Goal: Transaction & Acquisition: Purchase product/service

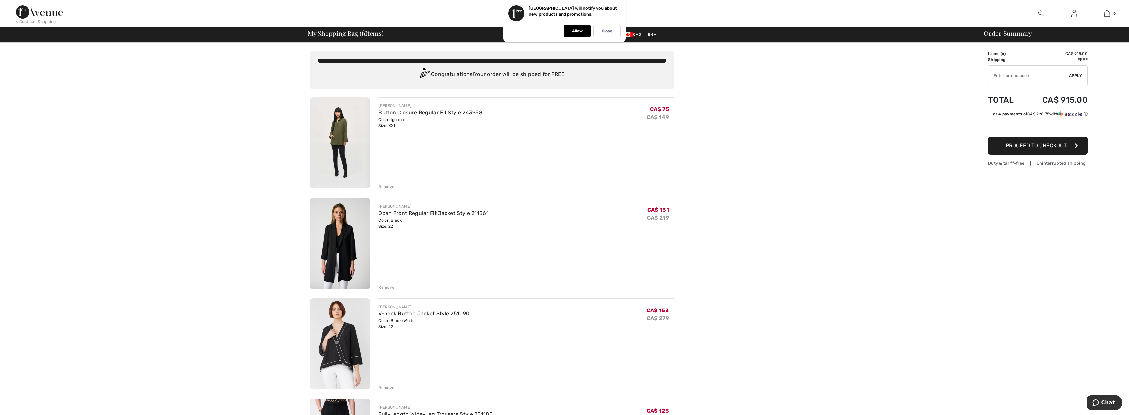
click at [337, 131] on img at bounding box center [340, 142] width 61 height 91
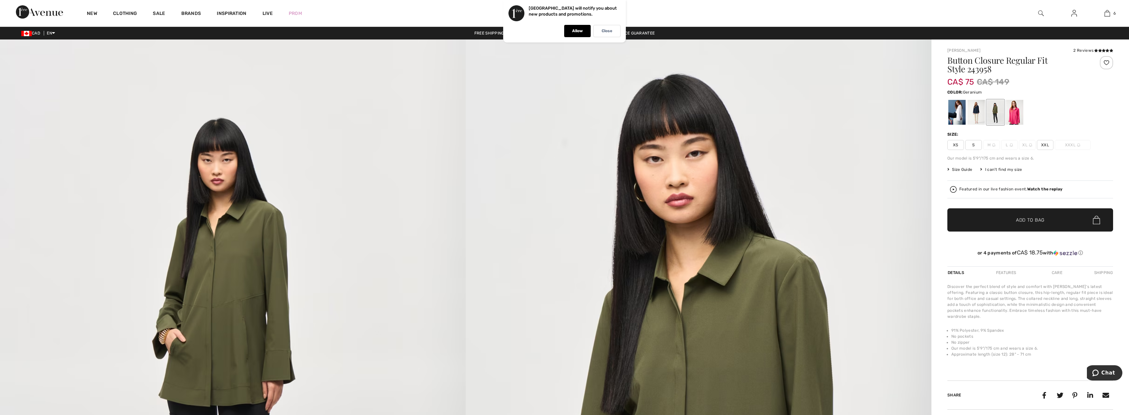
click at [1017, 107] on div at bounding box center [1014, 112] width 17 height 25
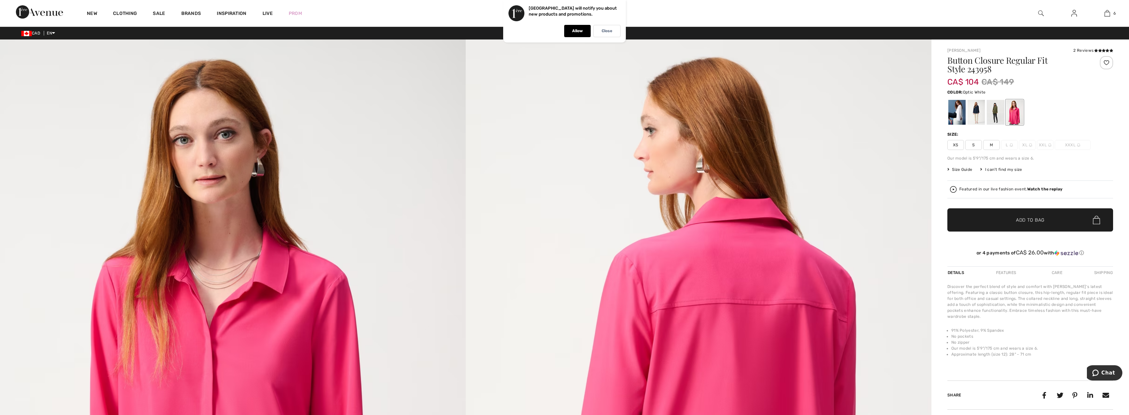
click at [959, 117] on div at bounding box center [956, 112] width 17 height 25
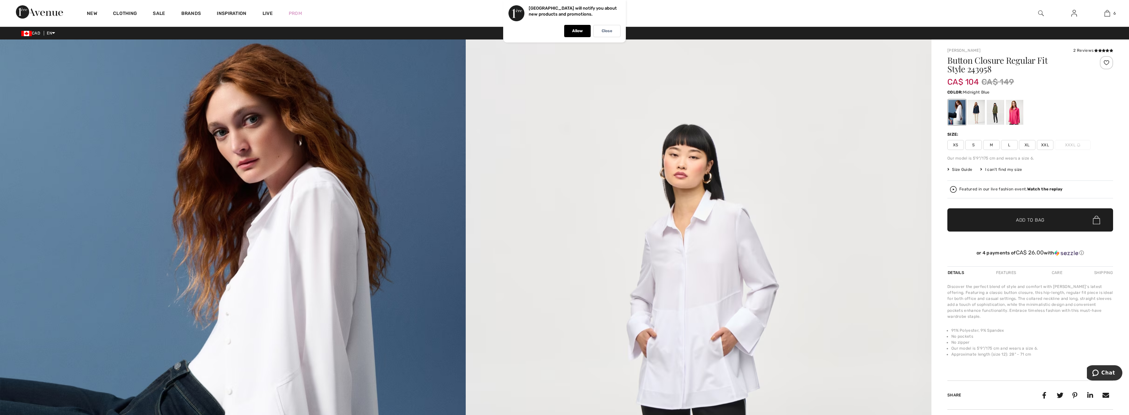
click at [976, 111] on div at bounding box center [975, 112] width 17 height 25
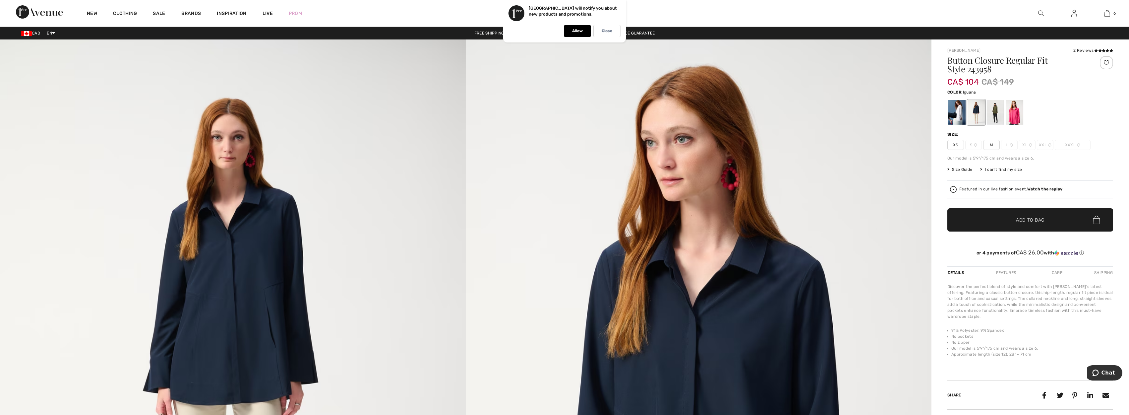
click at [1001, 107] on div at bounding box center [995, 112] width 17 height 25
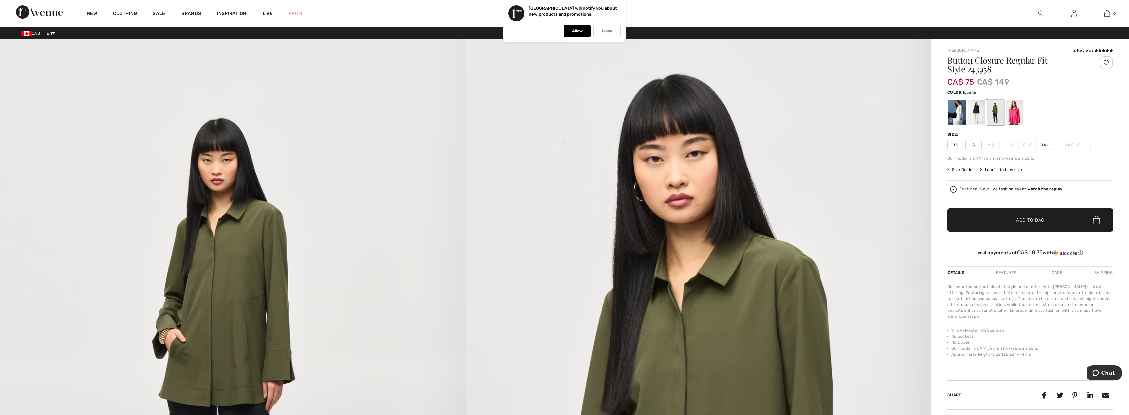
click at [955, 169] on span "Size Guide" at bounding box center [959, 169] width 25 height 6
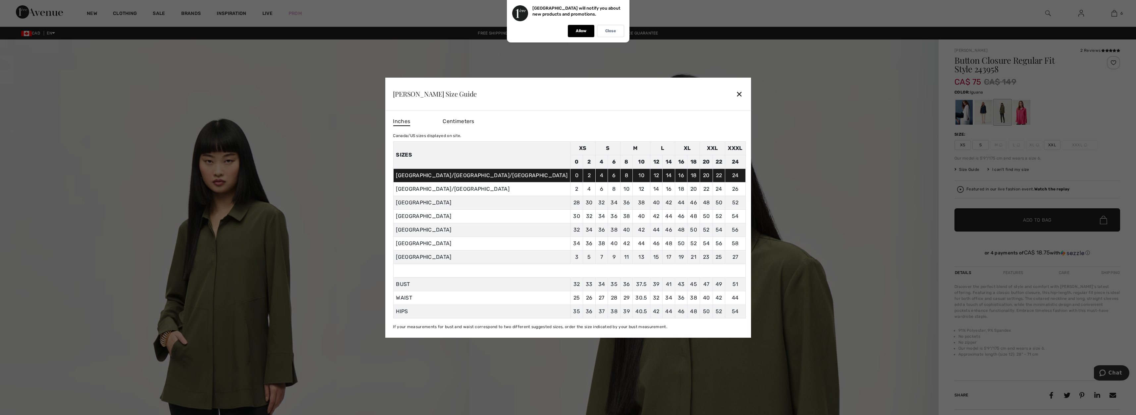
click at [736, 97] on div "✕" at bounding box center [739, 94] width 7 height 14
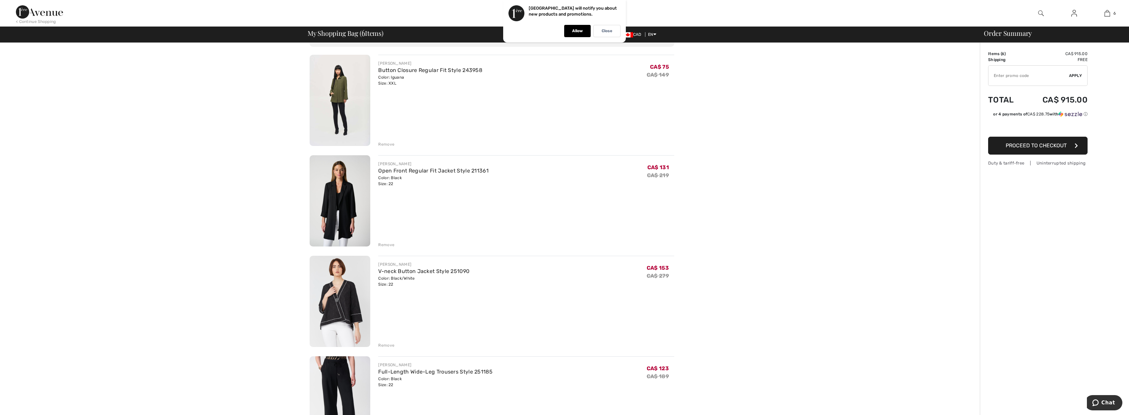
scroll to position [50, 0]
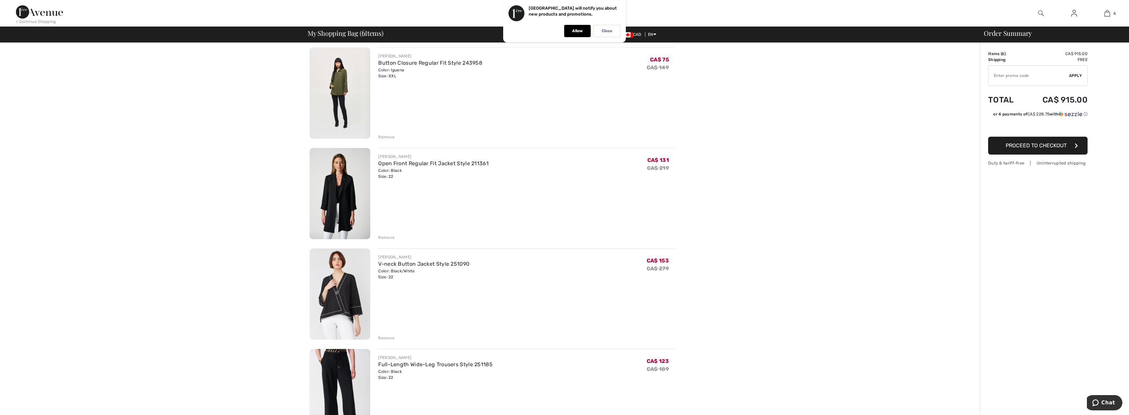
click at [330, 304] on img at bounding box center [340, 293] width 61 height 91
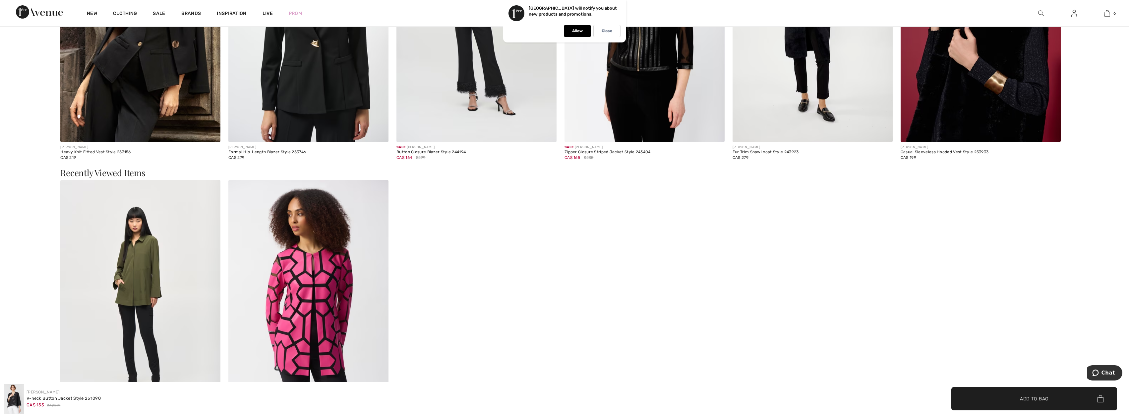
scroll to position [1591, 0]
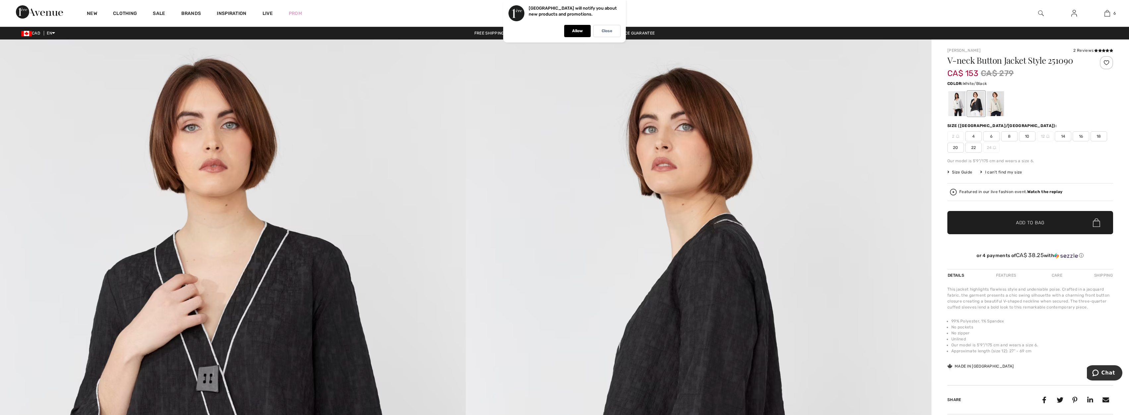
click at [951, 98] on div at bounding box center [956, 103] width 17 height 25
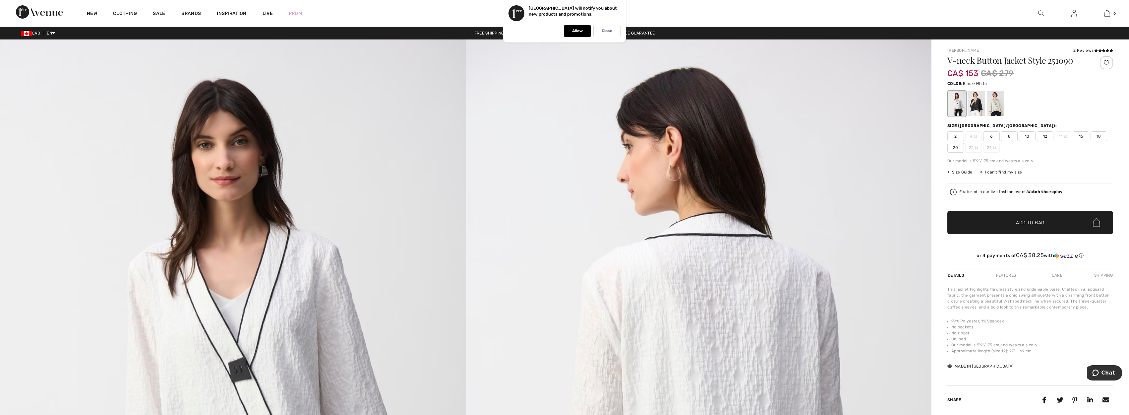
click at [974, 101] on div at bounding box center [975, 103] width 17 height 25
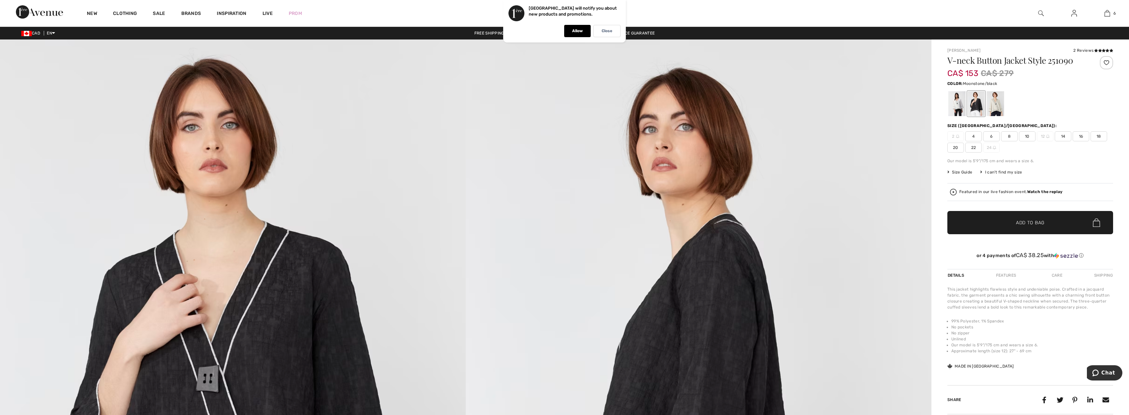
click at [996, 106] on div at bounding box center [995, 103] width 17 height 25
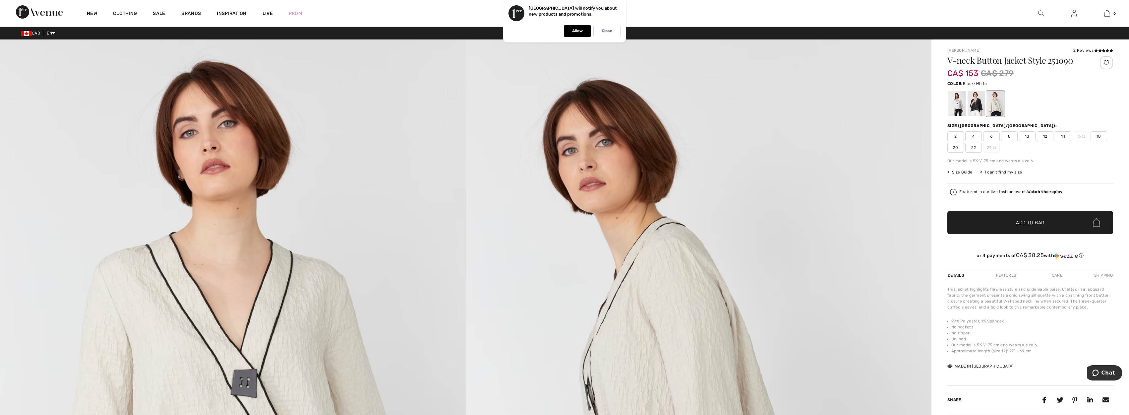
click at [983, 95] on div at bounding box center [975, 103] width 17 height 25
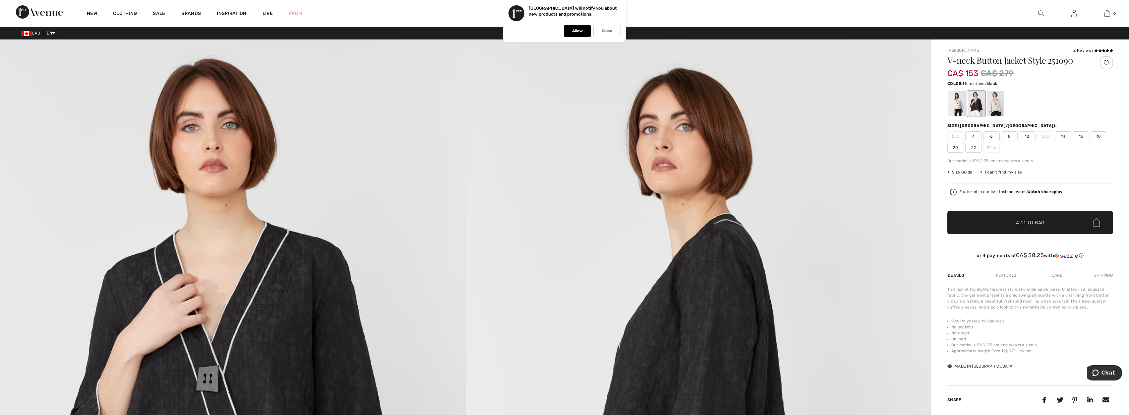
click at [994, 94] on div at bounding box center [995, 103] width 17 height 25
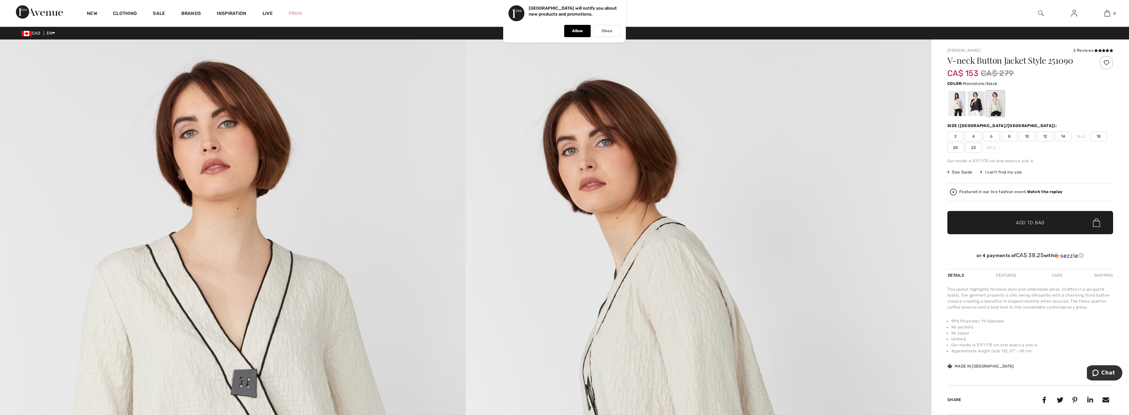
click at [977, 148] on span "22" at bounding box center [973, 147] width 17 height 10
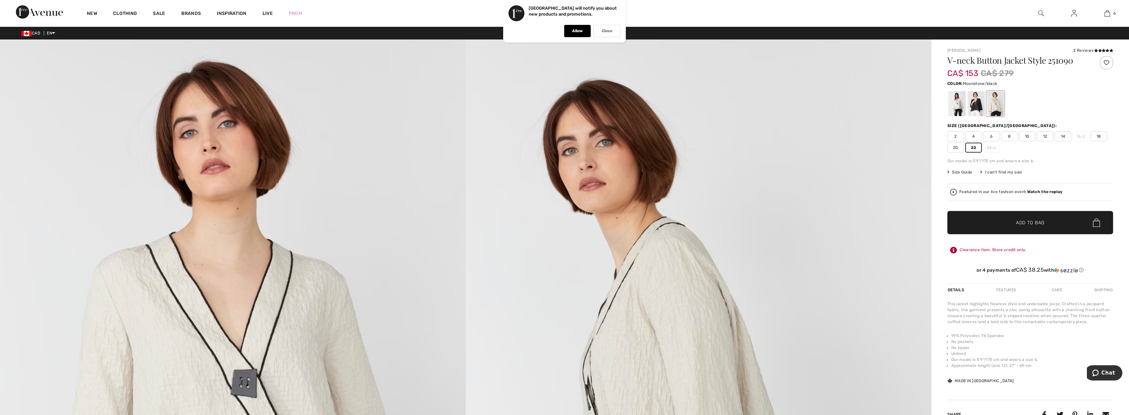
click at [997, 224] on span "✔ Added to Bag Add to Bag" at bounding box center [1030, 222] width 166 height 23
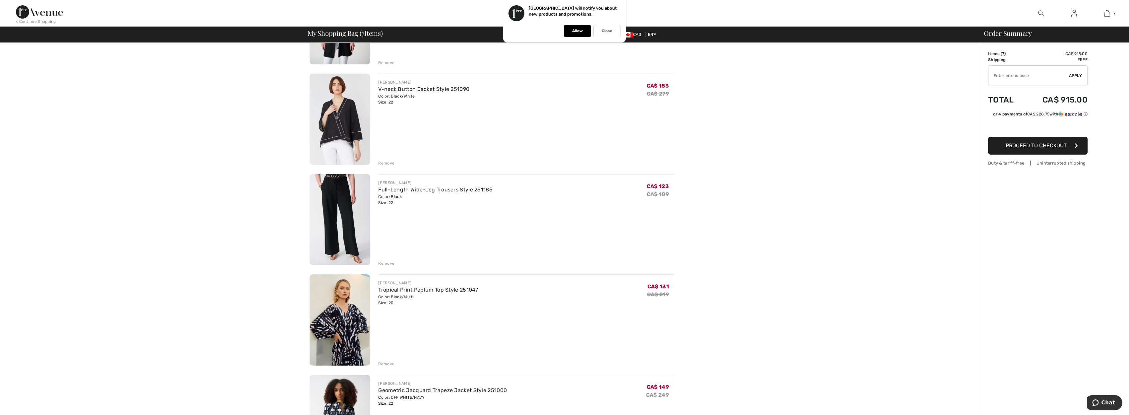
scroll to position [199, 0]
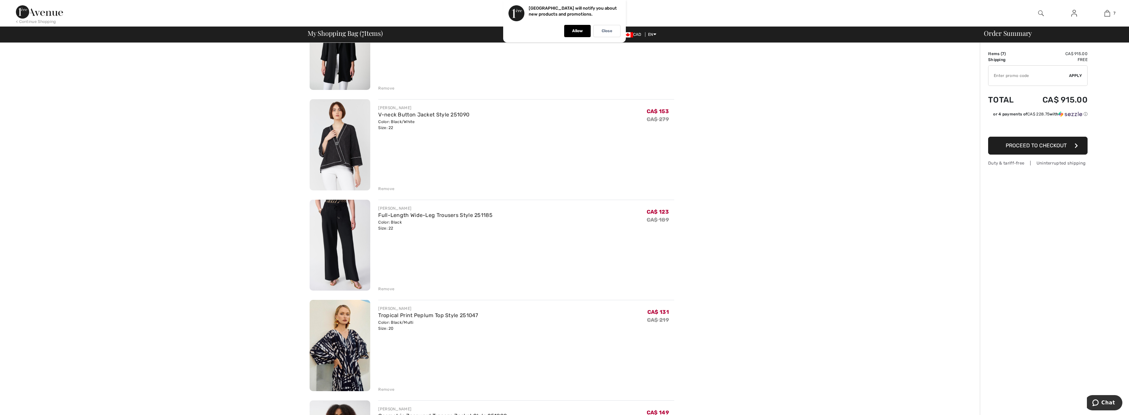
click at [387, 186] on div "Remove" at bounding box center [386, 189] width 16 height 6
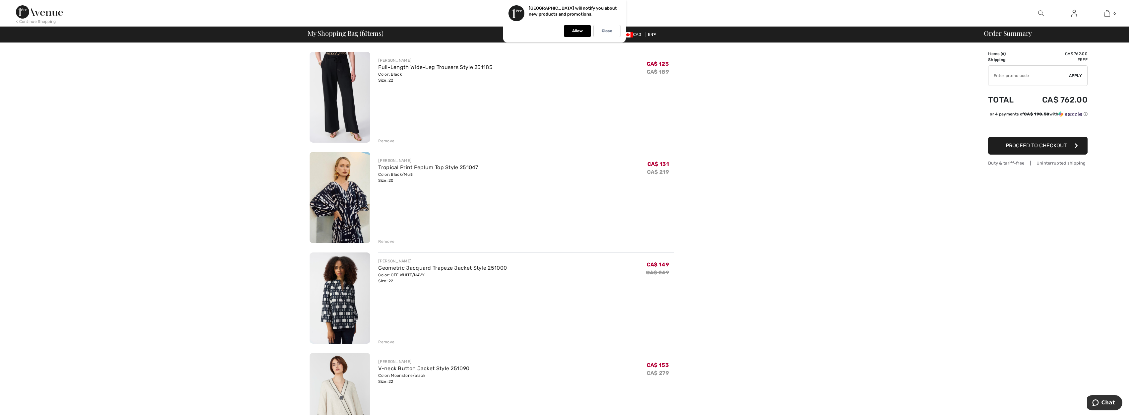
scroll to position [298, 0]
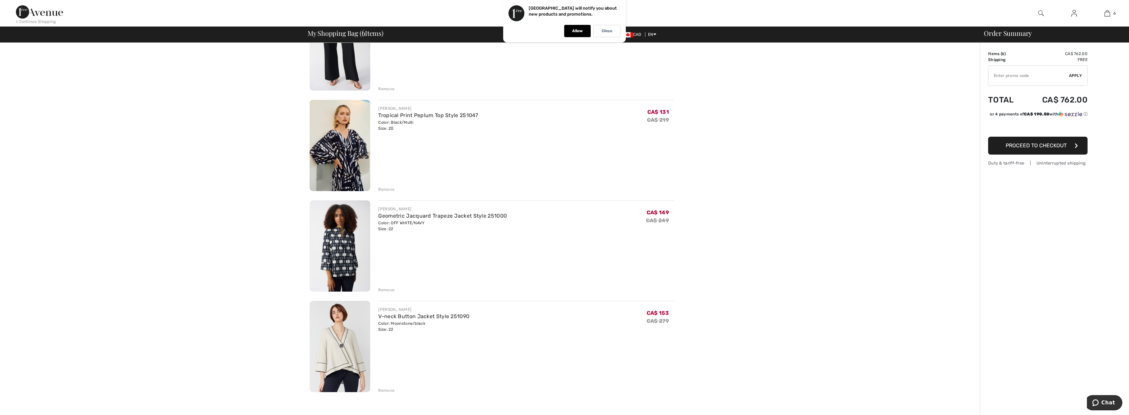
click at [348, 239] on img at bounding box center [340, 245] width 61 height 91
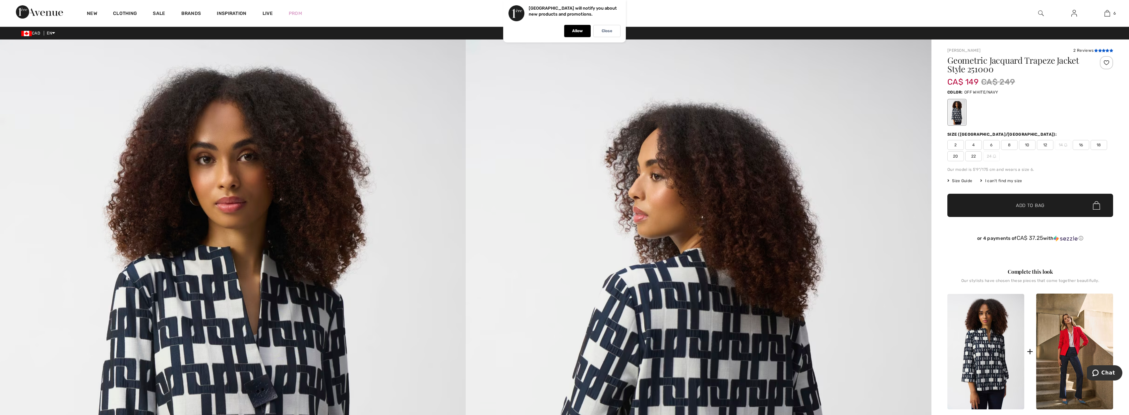
click at [1103, 49] on icon at bounding box center [1104, 50] width 4 height 3
drag, startPoint x: 644, startPoint y: 329, endPoint x: 562, endPoint y: -37, distance: 374.5
click at [579, 30] on p "Allow" at bounding box center [577, 30] width 11 height 5
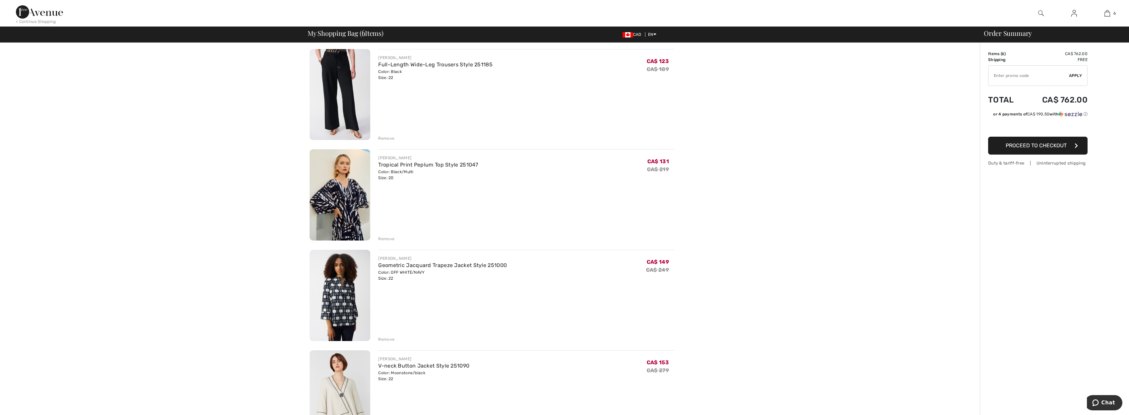
scroll to position [199, 0]
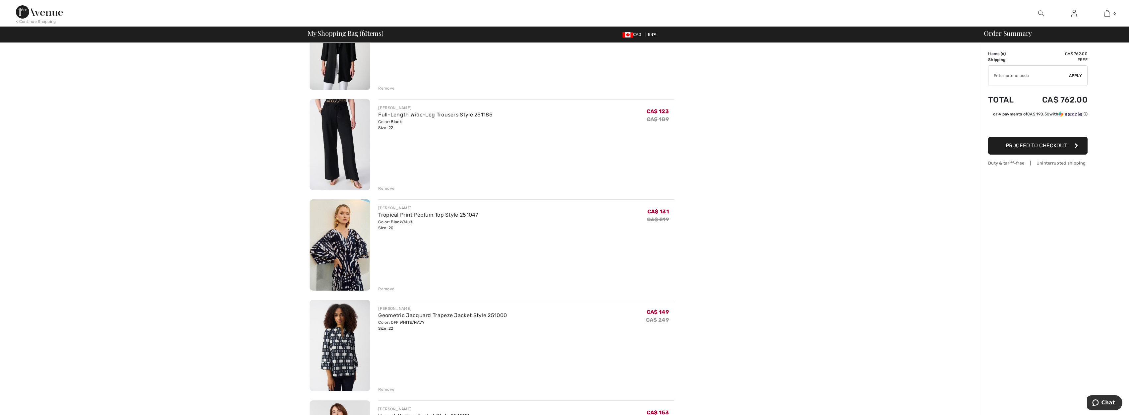
click at [386, 288] on div "Remove" at bounding box center [386, 289] width 16 height 6
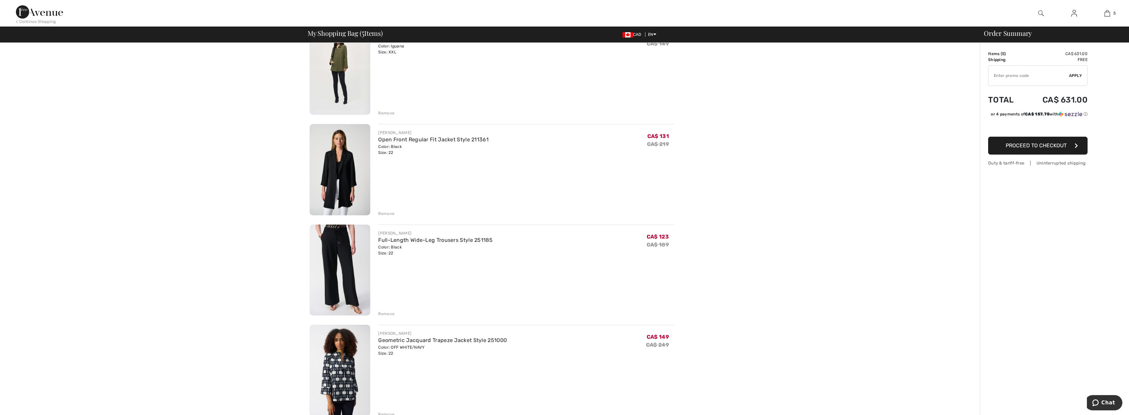
scroll to position [50, 0]
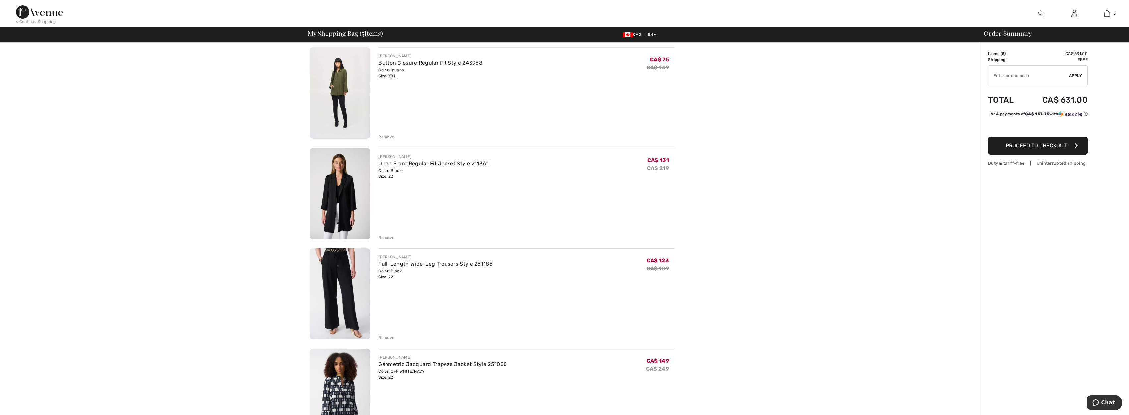
click at [384, 340] on div "Remove" at bounding box center [386, 337] width 16 height 6
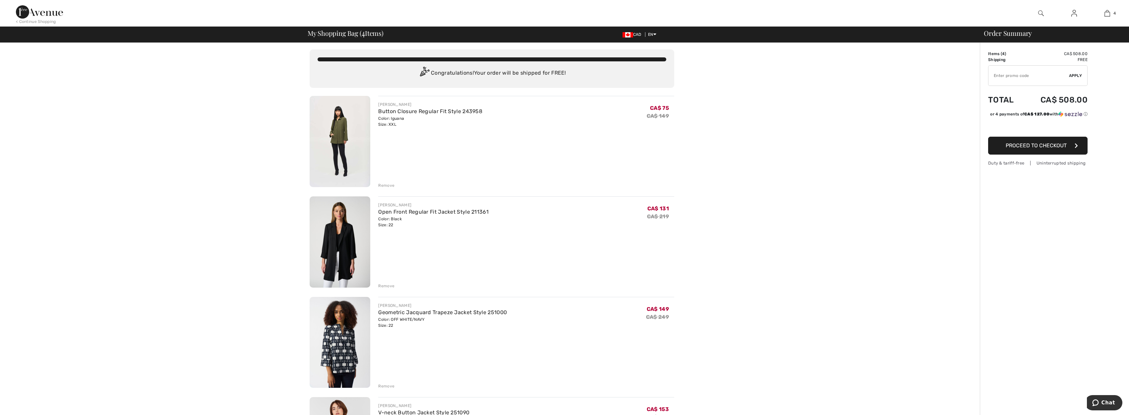
scroll to position [0, 0]
click at [336, 252] on img at bounding box center [340, 243] width 61 height 91
